Goal: Transaction & Acquisition: Purchase product/service

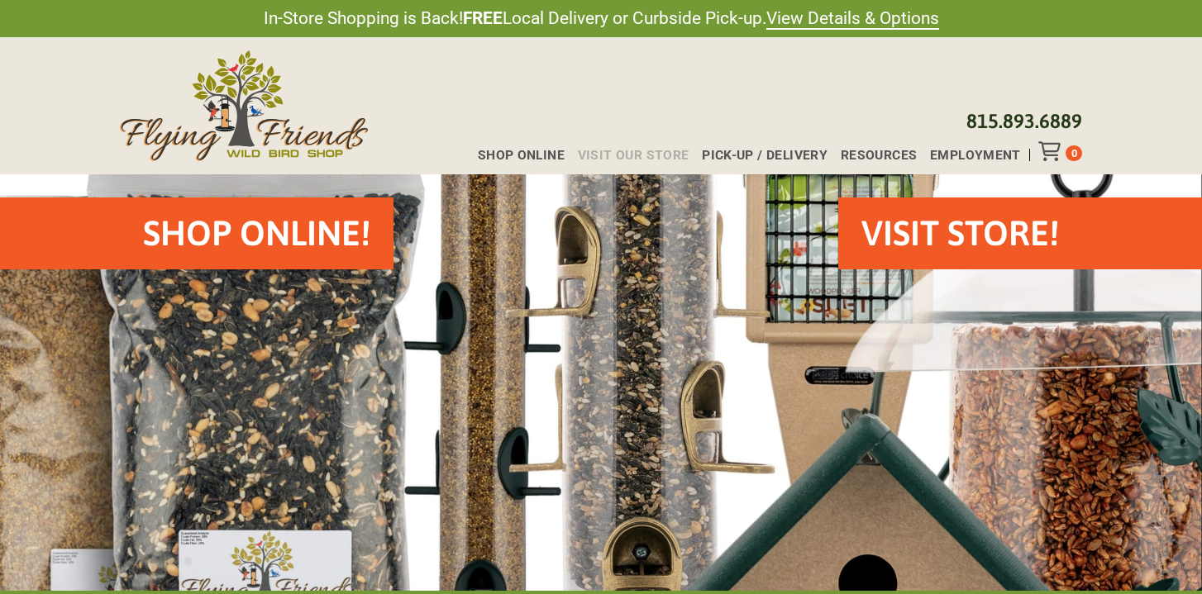
click at [660, 154] on span "Visit Our Store" at bounding box center [634, 155] width 112 height 13
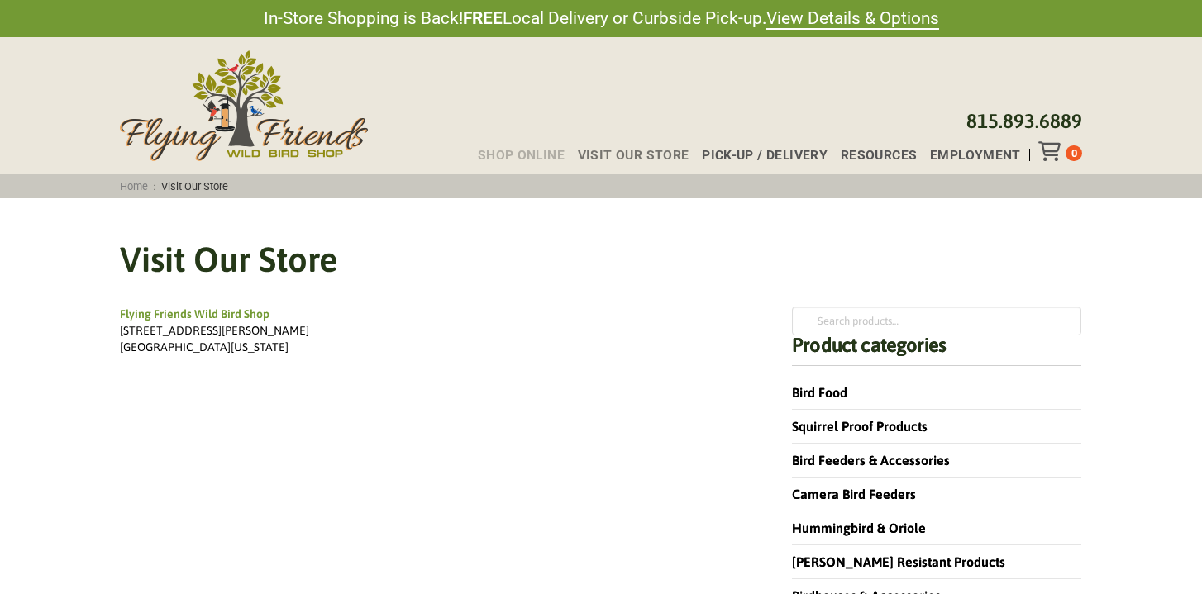
click at [532, 159] on span "Shop Online" at bounding box center [521, 155] width 87 height 13
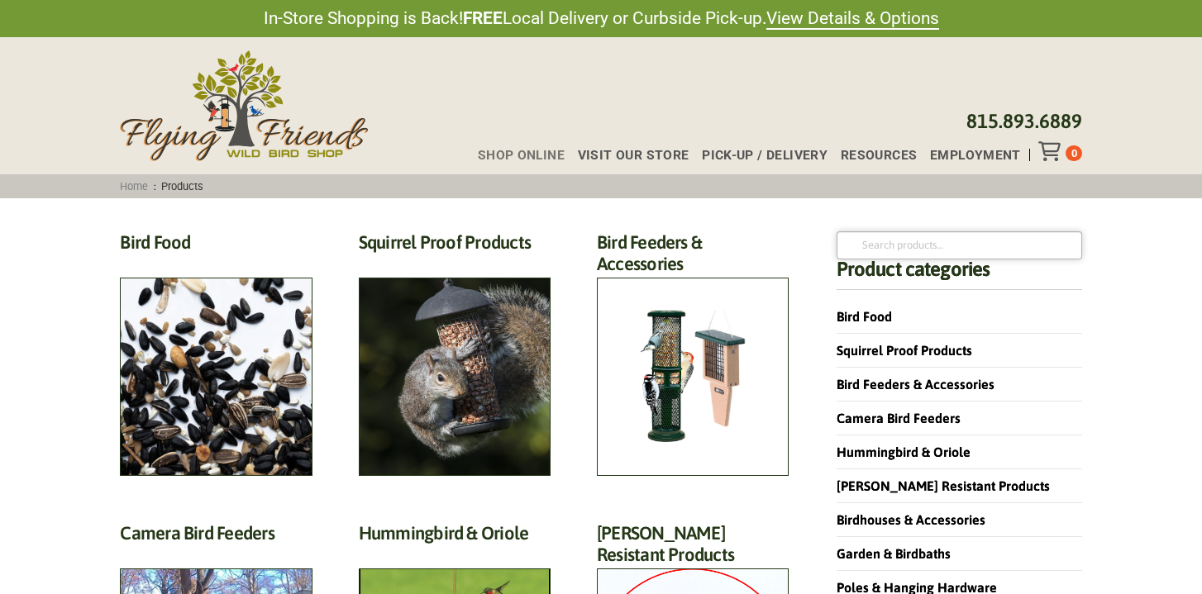
click at [879, 250] on input "Search for:" at bounding box center [960, 245] width 246 height 28
type input "cardinal food"
click button "Search" at bounding box center [0, 0] width 0 height 0
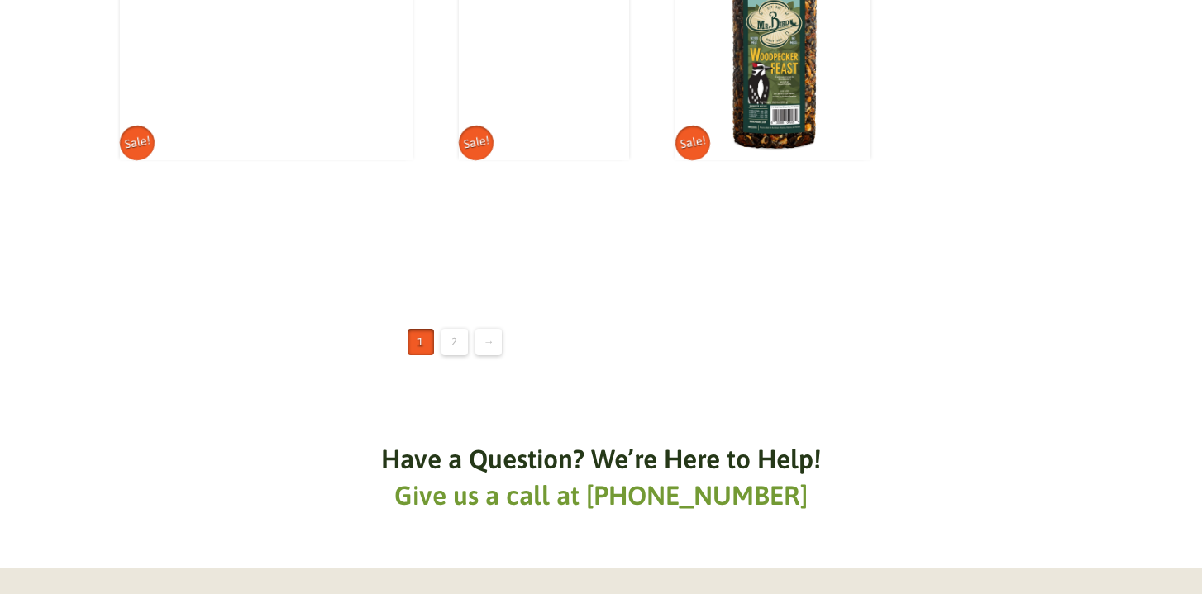
scroll to position [2454, 0]
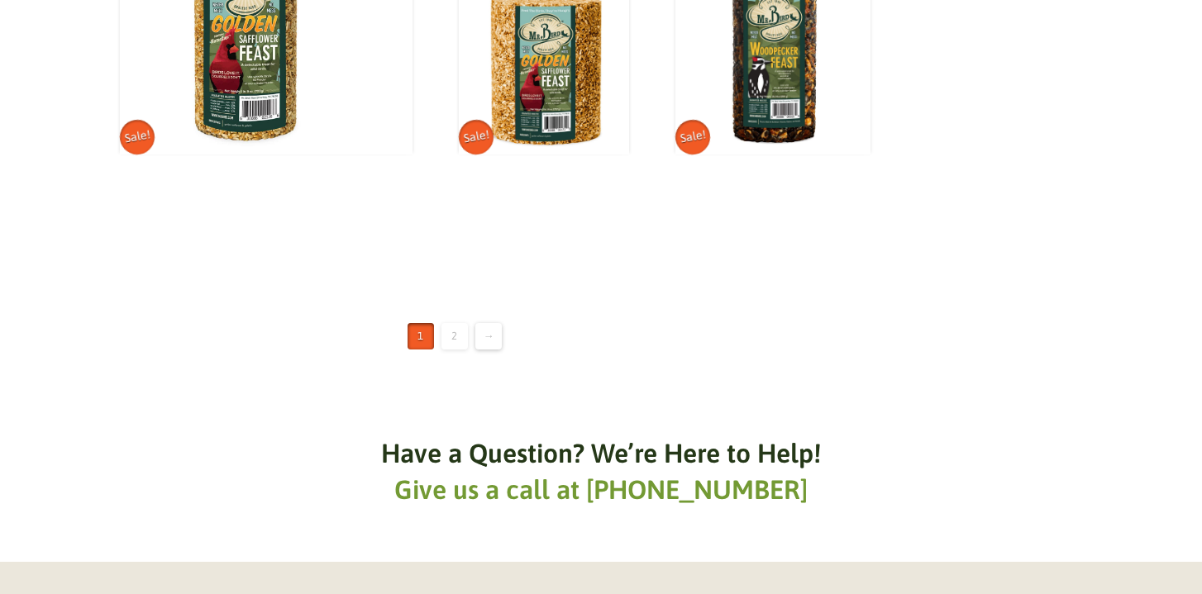
click at [456, 323] on link "2" at bounding box center [454, 336] width 26 height 26
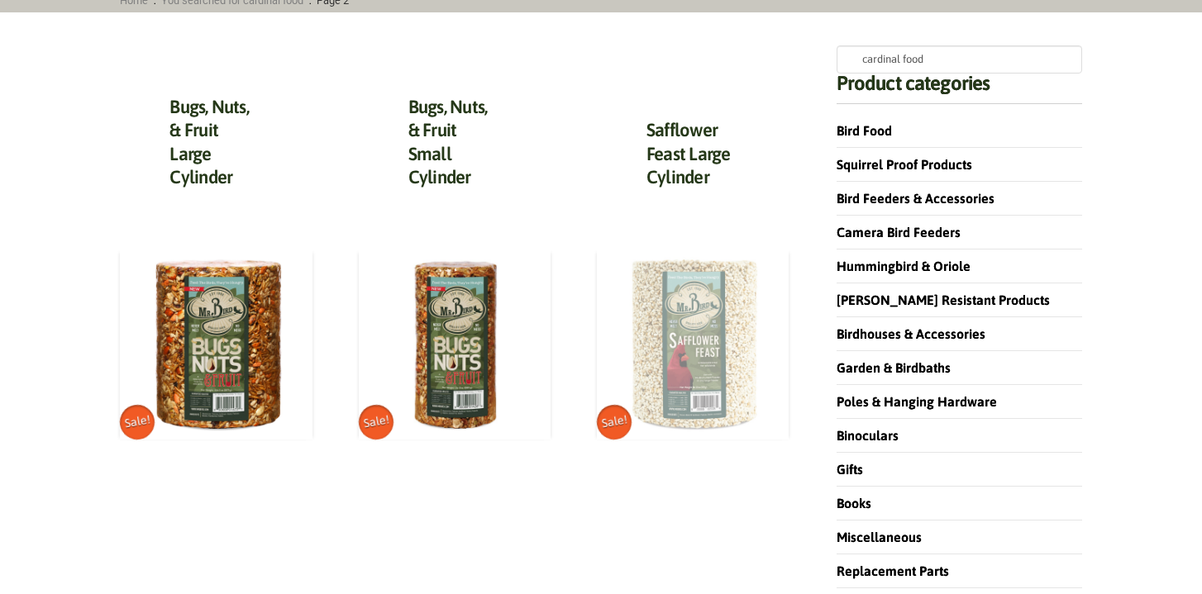
scroll to position [193, 0]
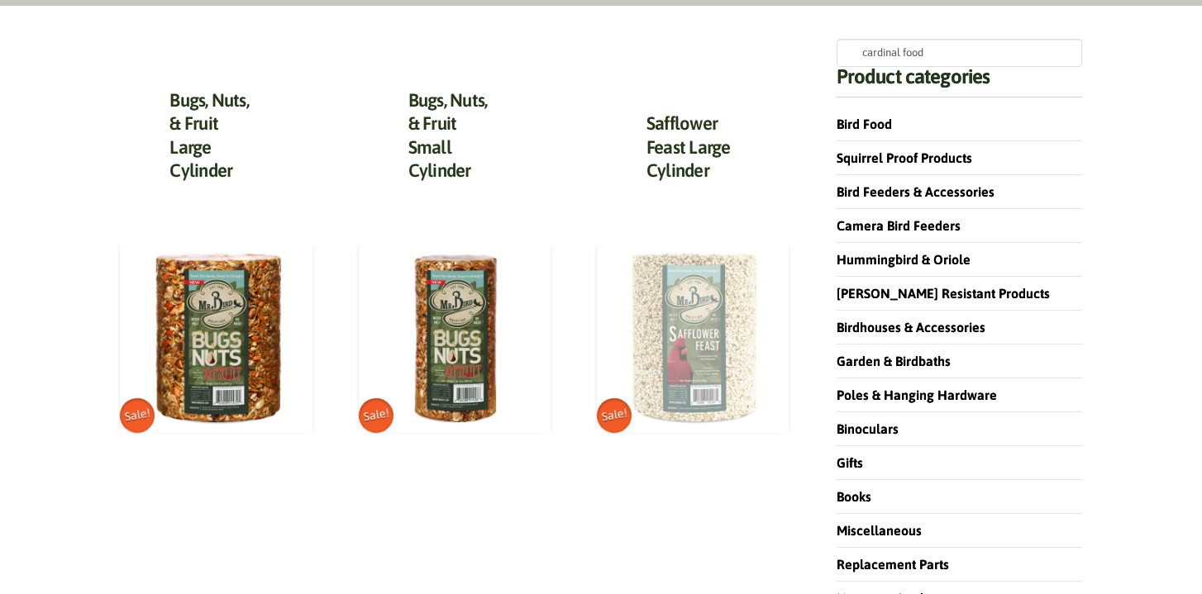
click at [678, 332] on img at bounding box center [693, 337] width 192 height 192
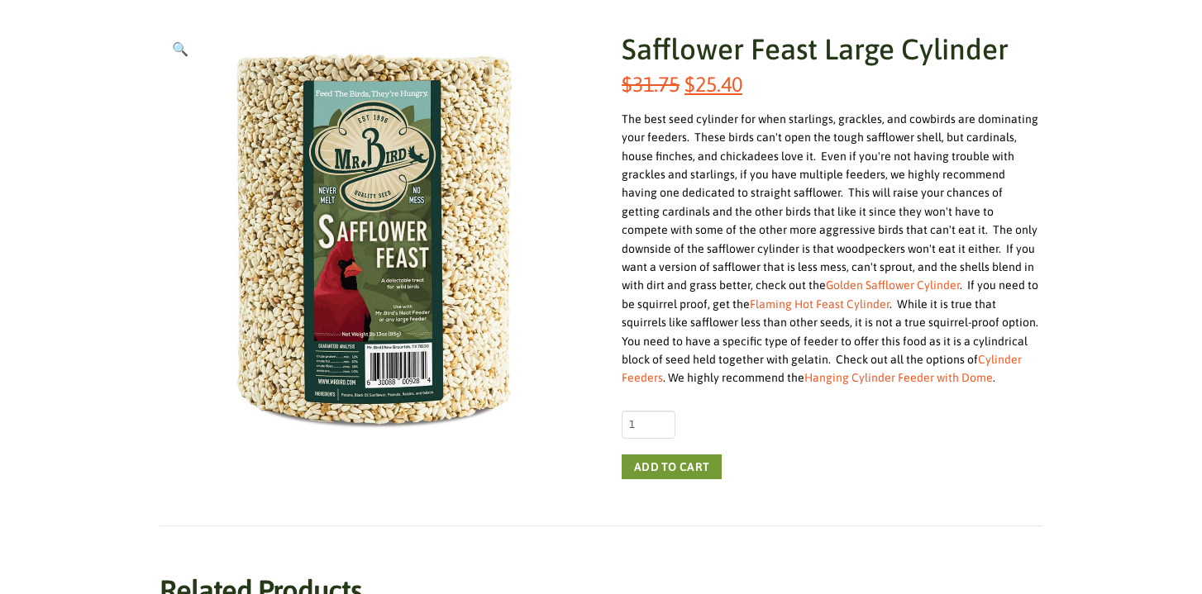
scroll to position [278, 0]
